Goal: Information Seeking & Learning: Check status

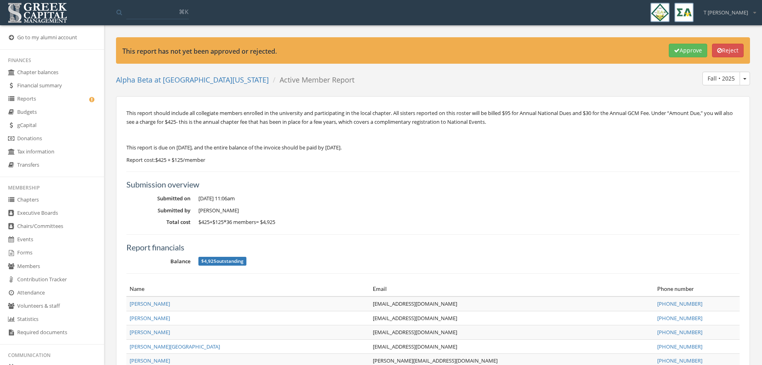
click at [34, 100] on link "Reports" at bounding box center [52, 98] width 104 height 13
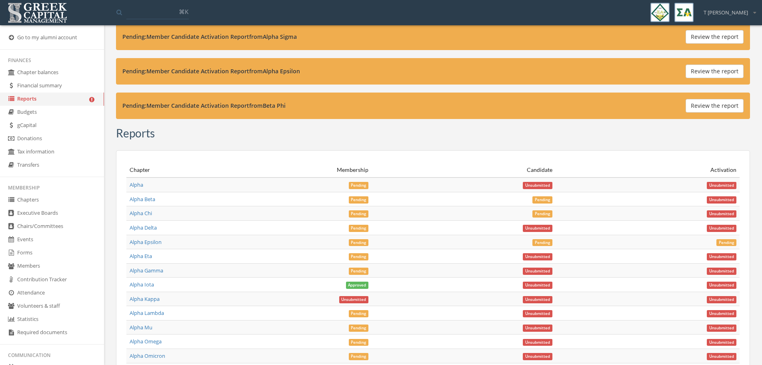
scroll to position [2752, 0]
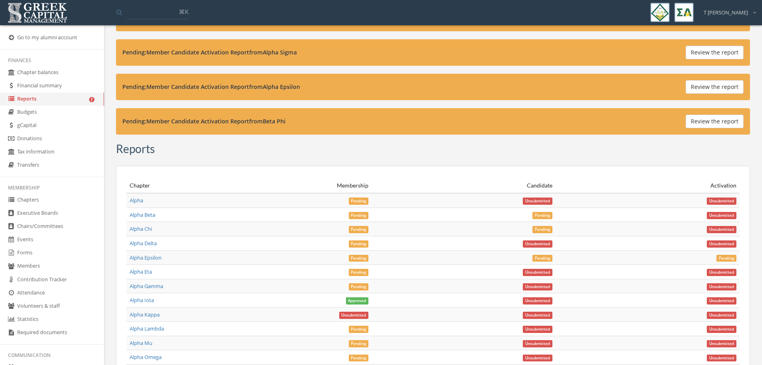
click at [356, 199] on span "Pending" at bounding box center [359, 200] width 20 height 7
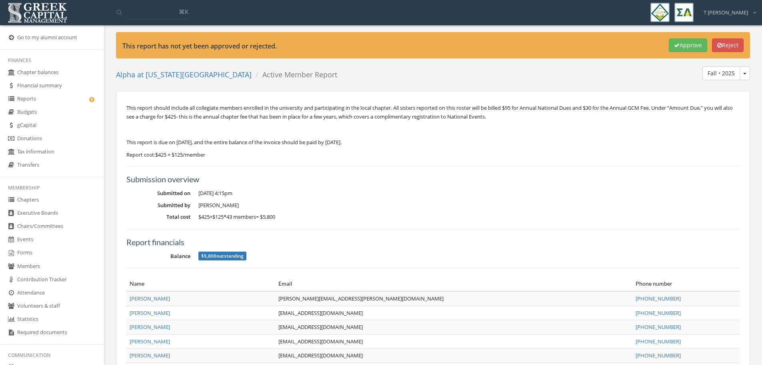
scroll to position [10, 0]
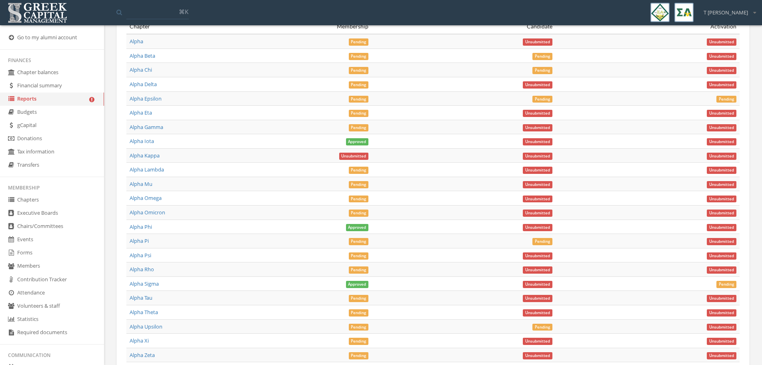
scroll to position [2872, 0]
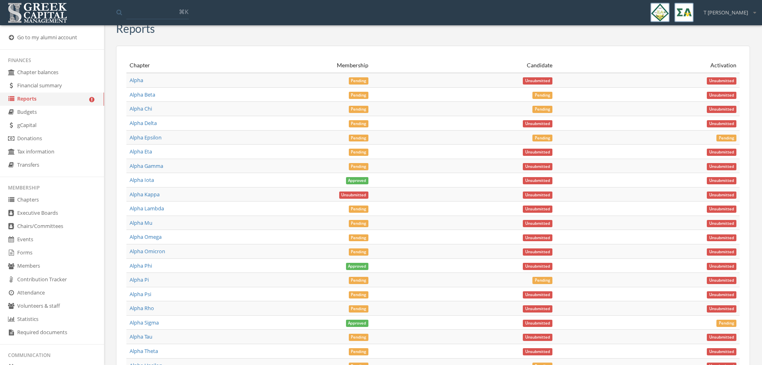
click at [364, 94] on span "Pending" at bounding box center [359, 95] width 20 height 7
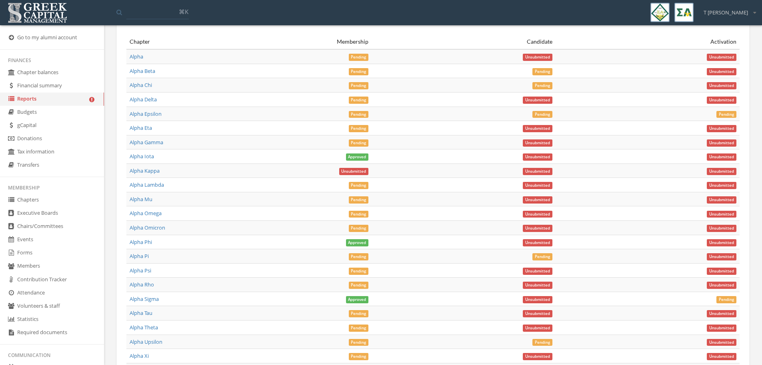
scroll to position [2907, 0]
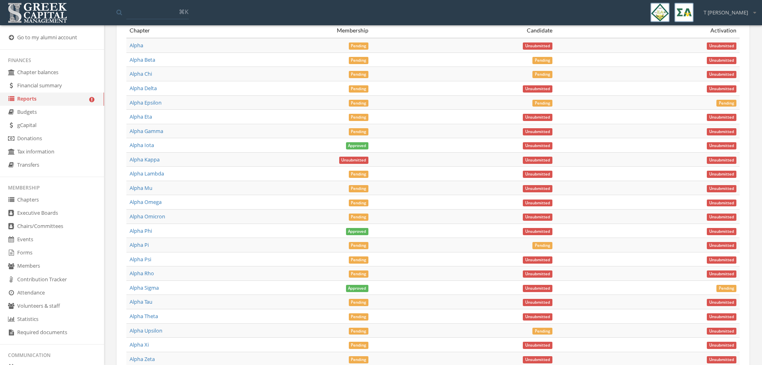
click at [358, 257] on span "Pending" at bounding box center [359, 259] width 20 height 7
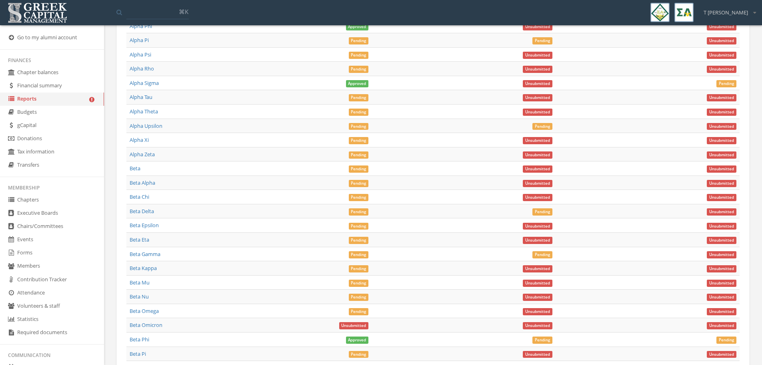
scroll to position [3088, 0]
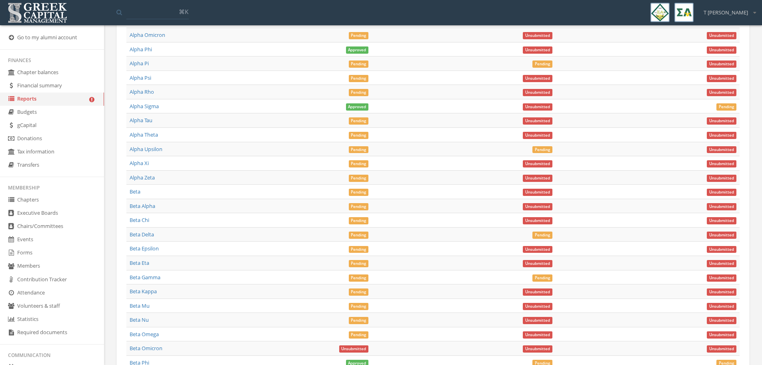
drag, startPoint x: 360, startPoint y: 122, endPoint x: 276, endPoint y: 126, distance: 83.7
click at [276, 126] on td "Pending" at bounding box center [280, 120] width 184 height 14
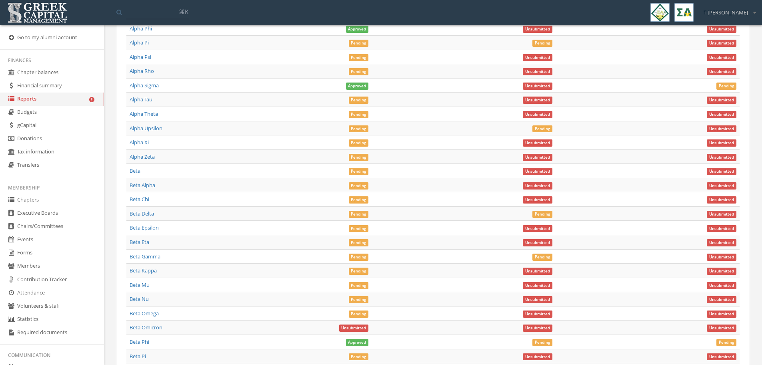
scroll to position [3110, 0]
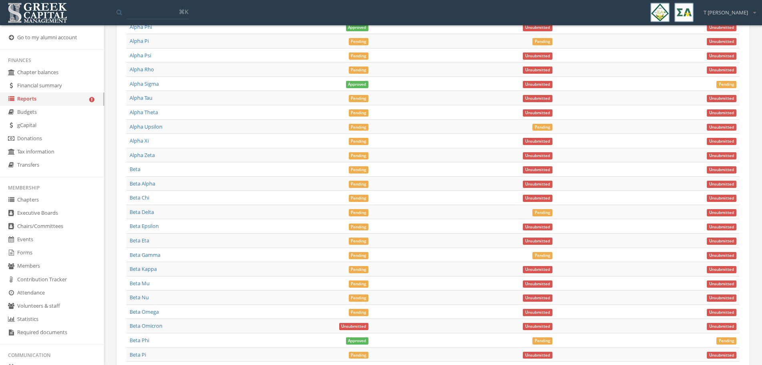
click at [360, 239] on span "Pending" at bounding box center [359, 240] width 20 height 7
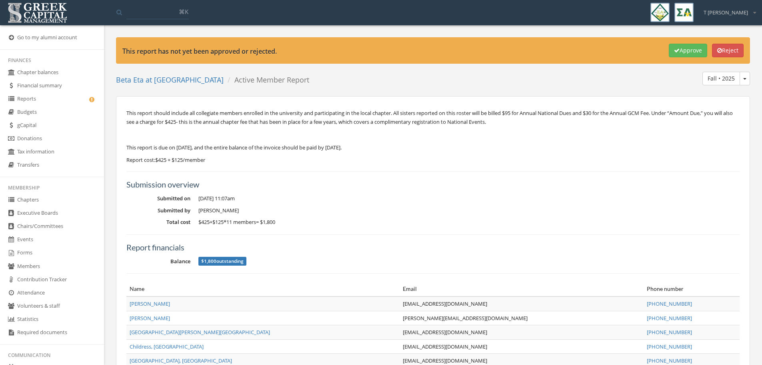
drag, startPoint x: 360, startPoint y: 239, endPoint x: 329, endPoint y: 92, distance: 149.8
click at [329, 92] on div "Approve Reject This report has not yet been approved or rejected. Beta Eta at A…" at bounding box center [433, 337] width 646 height 600
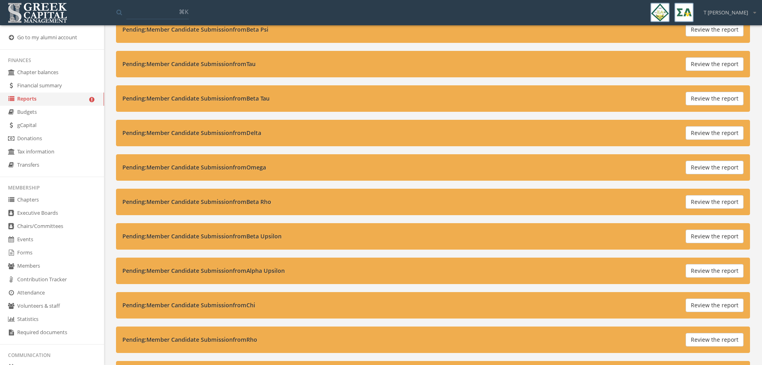
scroll to position [2680, 0]
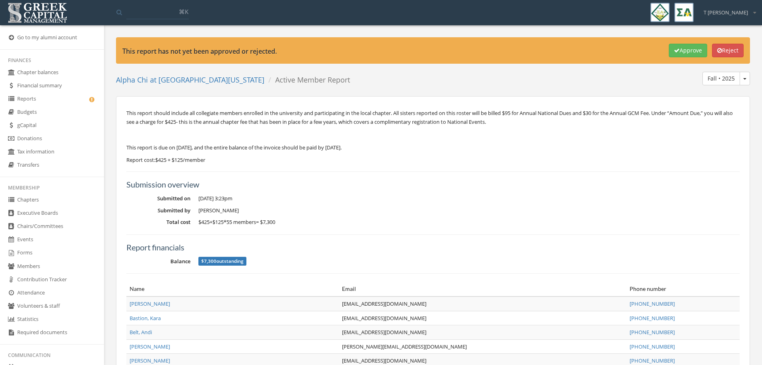
click at [506, 208] on dd "Claire Walker" at bounding box center [470, 211] width 542 height 8
click at [431, 207] on dd "[PERSON_NAME]" at bounding box center [470, 211] width 542 height 8
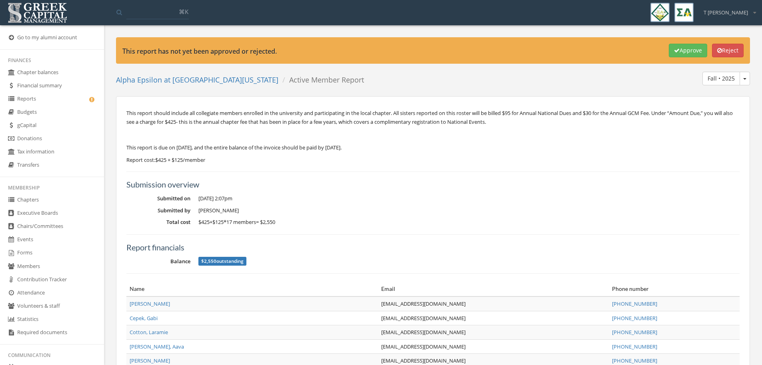
click at [469, 214] on dd "Morgan Wywialowski" at bounding box center [470, 211] width 542 height 8
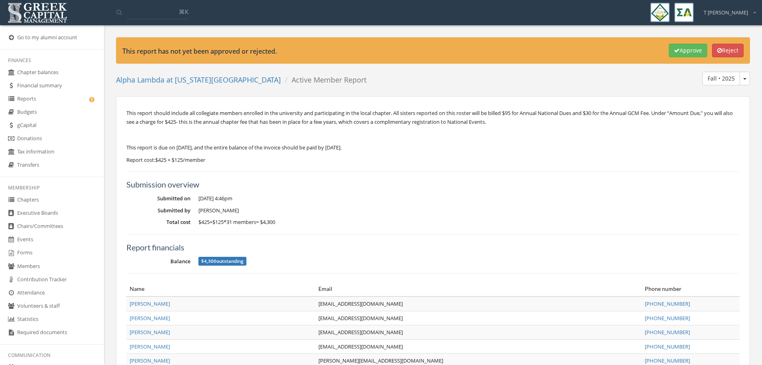
click at [448, 207] on dd "Caitlyn VanDeusen" at bounding box center [470, 211] width 542 height 8
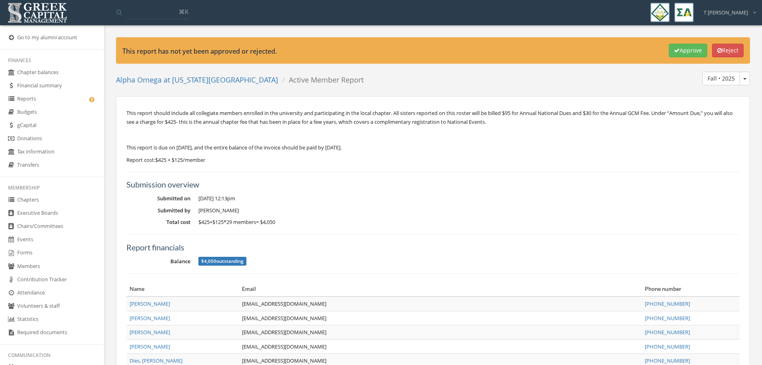
click at [452, 187] on h5 "Submission overview" at bounding box center [433, 184] width 614 height 9
drag, startPoint x: 402, startPoint y: 148, endPoint x: 545, endPoint y: 142, distance: 143.0
click at [545, 142] on div "This report should include all collegiate members enrolled in the university an…" at bounding box center [433, 129] width 614 height 43
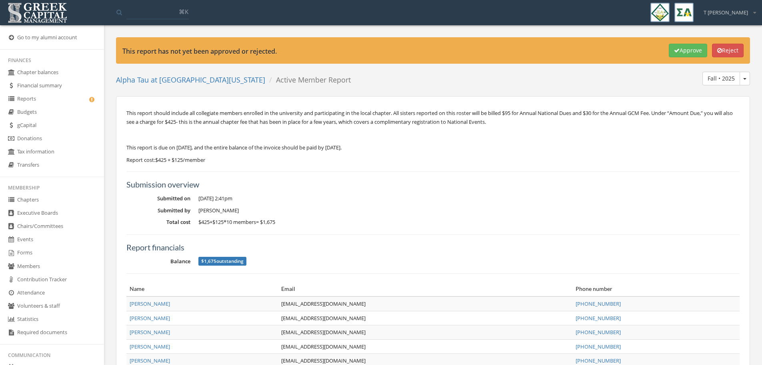
drag, startPoint x: 437, startPoint y: 173, endPoint x: 415, endPoint y: 246, distance: 76.3
click at [415, 246] on h5 "Report financials" at bounding box center [433, 247] width 614 height 9
click at [470, 209] on dd "Anna Fox" at bounding box center [470, 211] width 542 height 8
click at [466, 208] on dd "Anna Fox" at bounding box center [470, 211] width 542 height 8
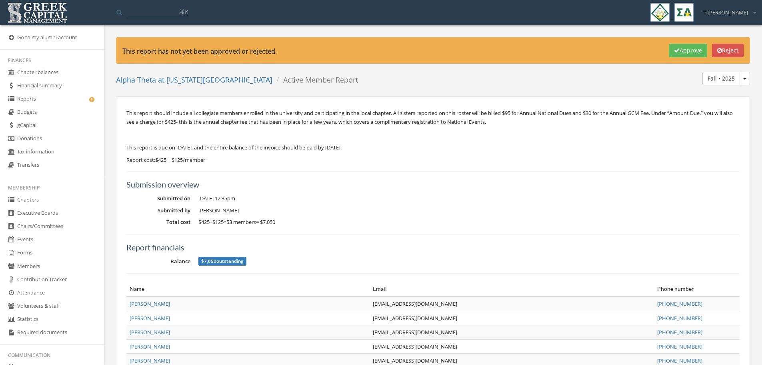
click at [361, 208] on dd "[PERSON_NAME]" at bounding box center [470, 211] width 542 height 8
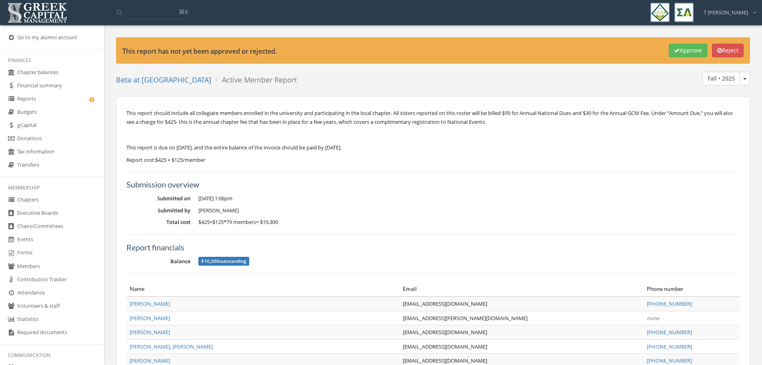
click at [346, 183] on h5 "Submission overview" at bounding box center [433, 184] width 614 height 9
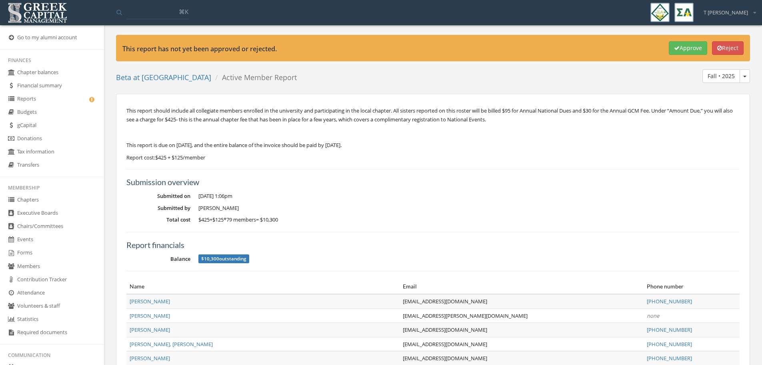
scroll to position [10, 0]
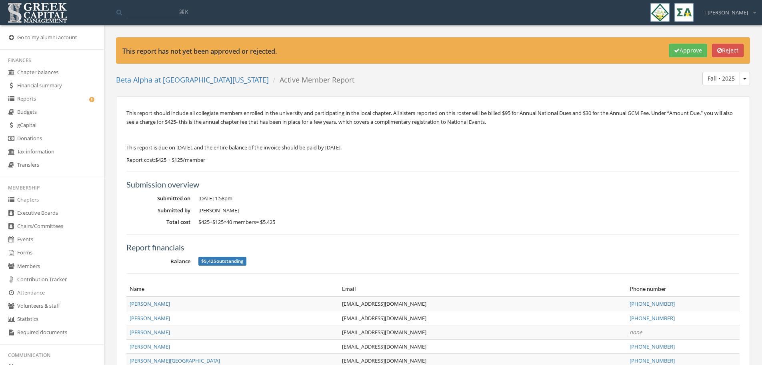
click at [361, 235] on div "Report financials Balance $5,425 outstanding" at bounding box center [433, 249] width 614 height 31
